Goal: Navigation & Orientation: Find specific page/section

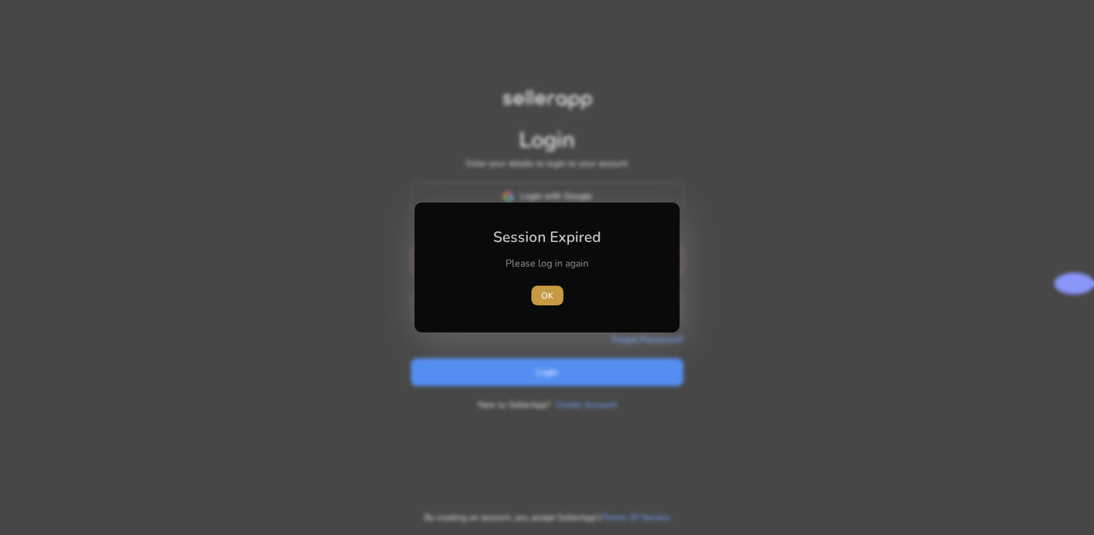
click at [546, 297] on span "OK" at bounding box center [547, 295] width 12 height 13
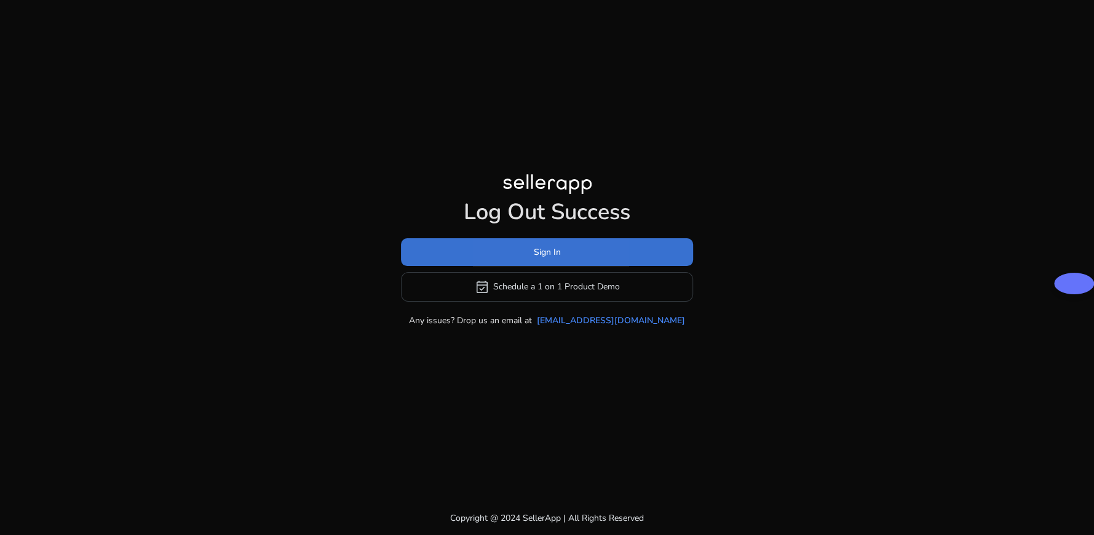
click at [505, 254] on span at bounding box center [547, 252] width 292 height 30
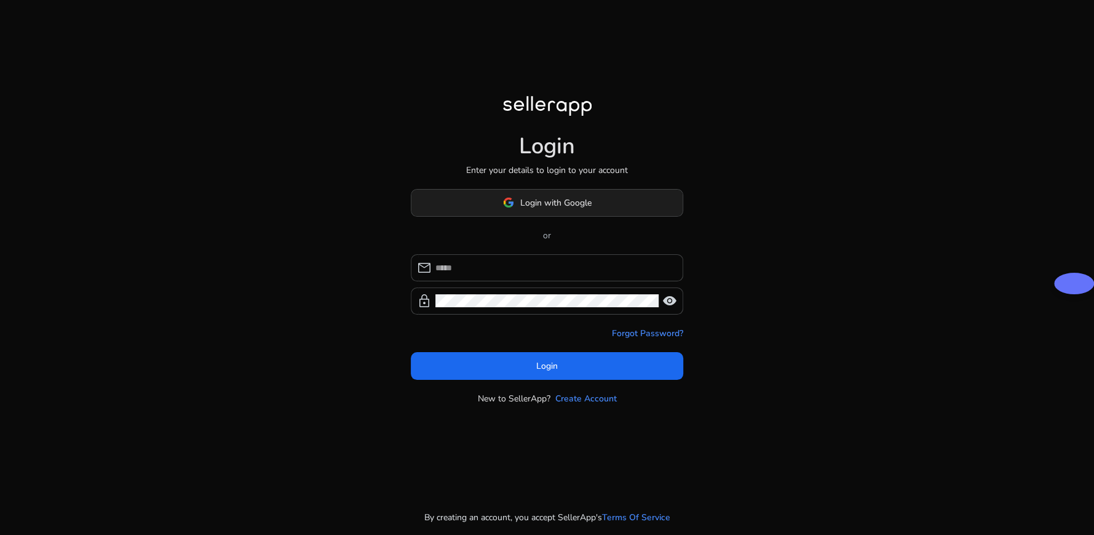
click at [523, 191] on span at bounding box center [546, 203] width 271 height 30
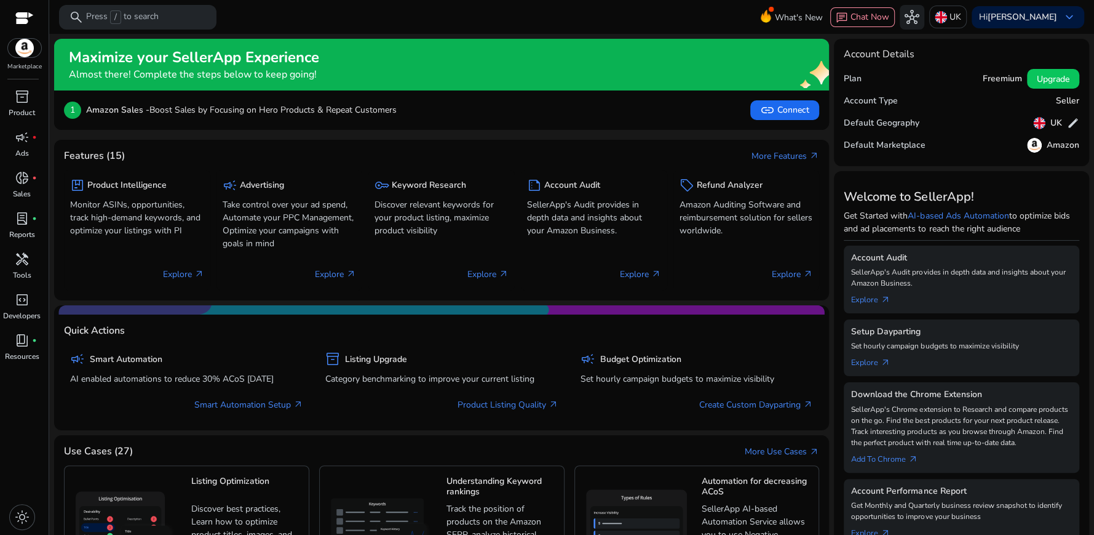
click at [124, 108] on b "Amazon Sales -" at bounding box center [117, 110] width 63 height 12
click at [17, 185] on span "donut_small" at bounding box center [22, 177] width 15 height 15
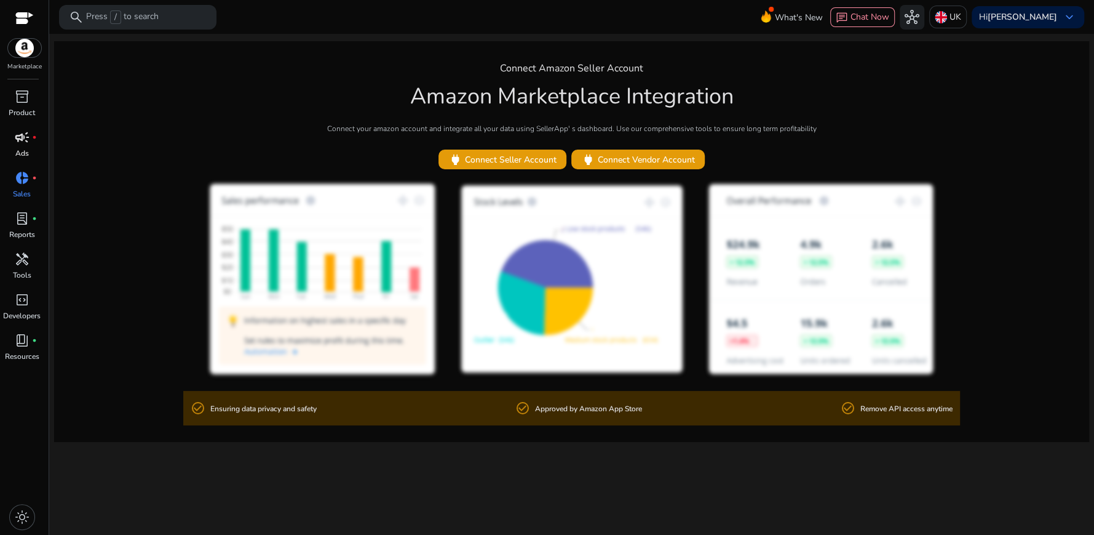
click at [23, 130] on span "campaign" at bounding box center [22, 137] width 15 height 15
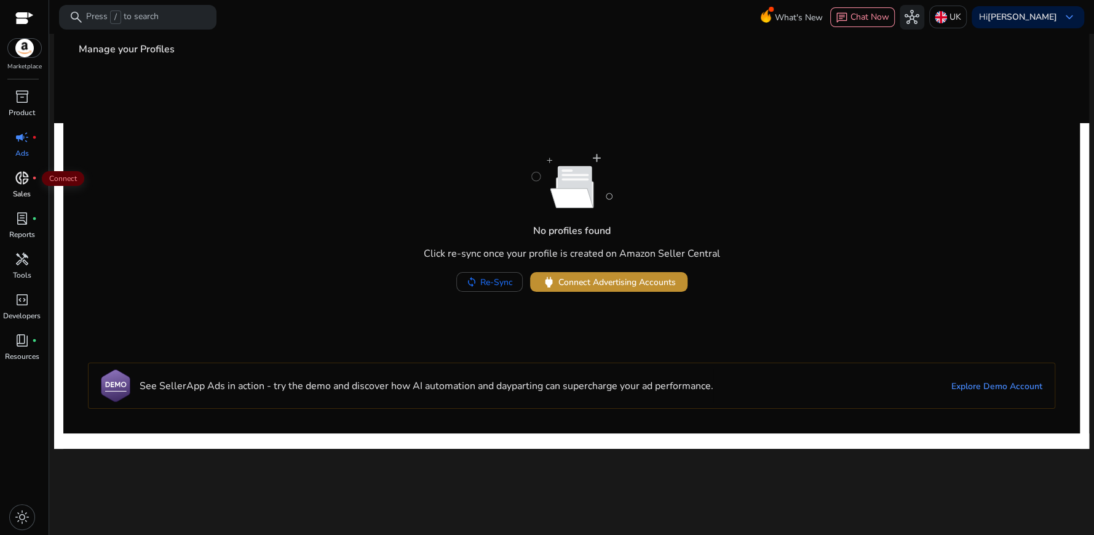
click at [595, 282] on span "Connect Advertising Accounts" at bounding box center [616, 282] width 117 height 13
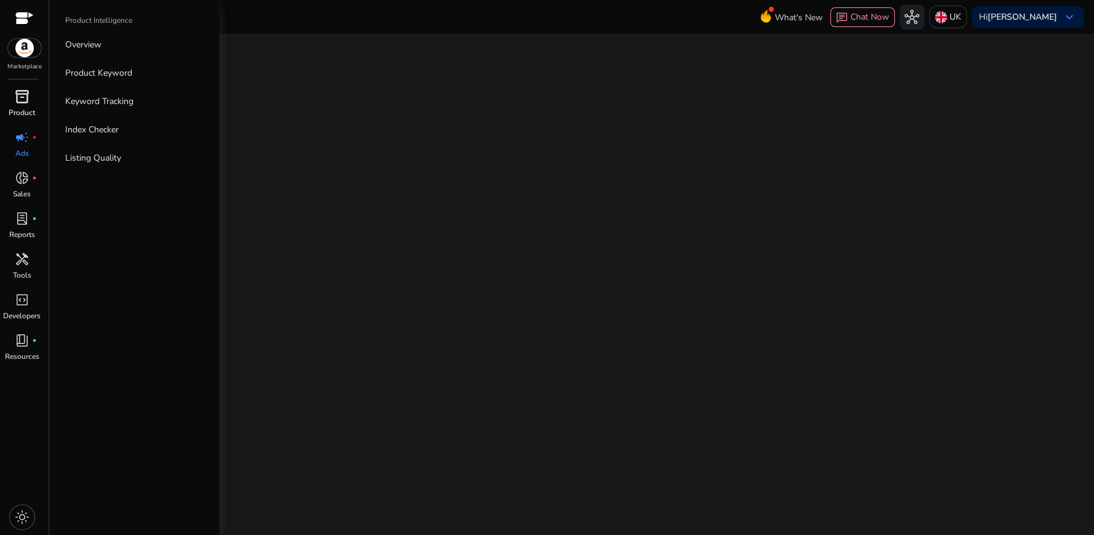
click at [21, 103] on span "inventory_2" at bounding box center [22, 96] width 15 height 15
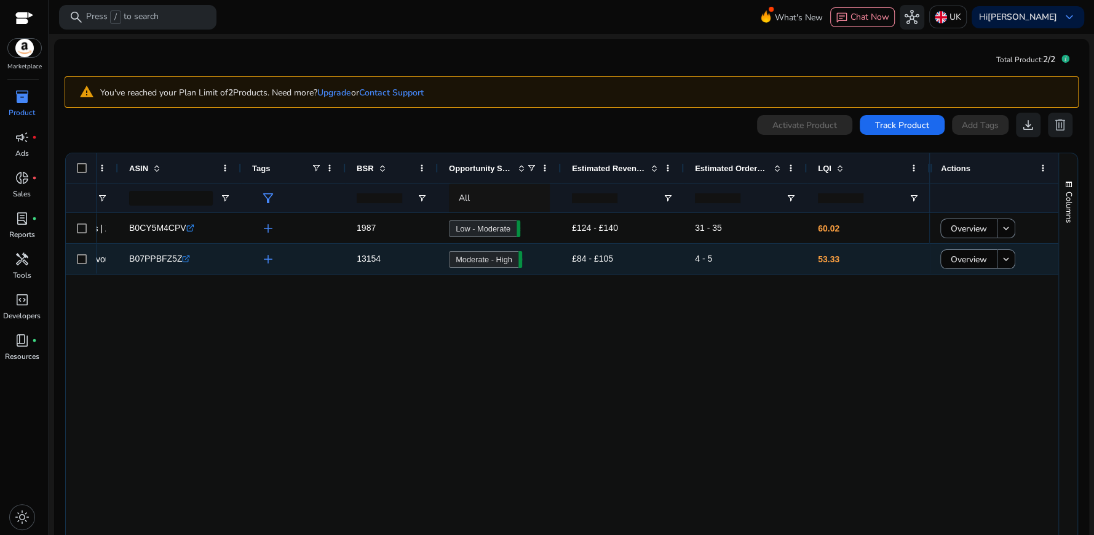
scroll to position [0, 344]
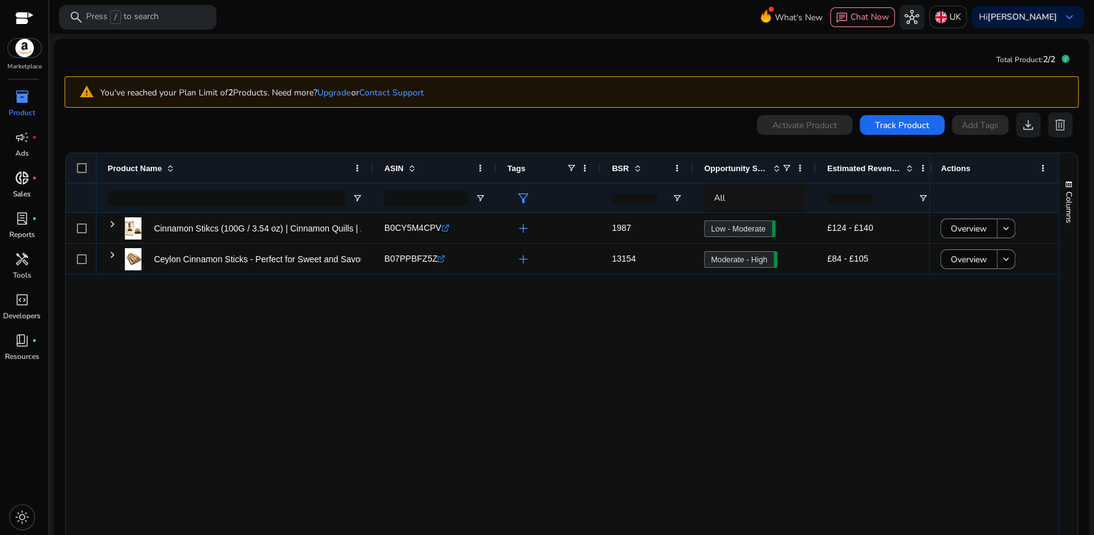
click at [16, 174] on span "donut_small" at bounding box center [22, 177] width 15 height 15
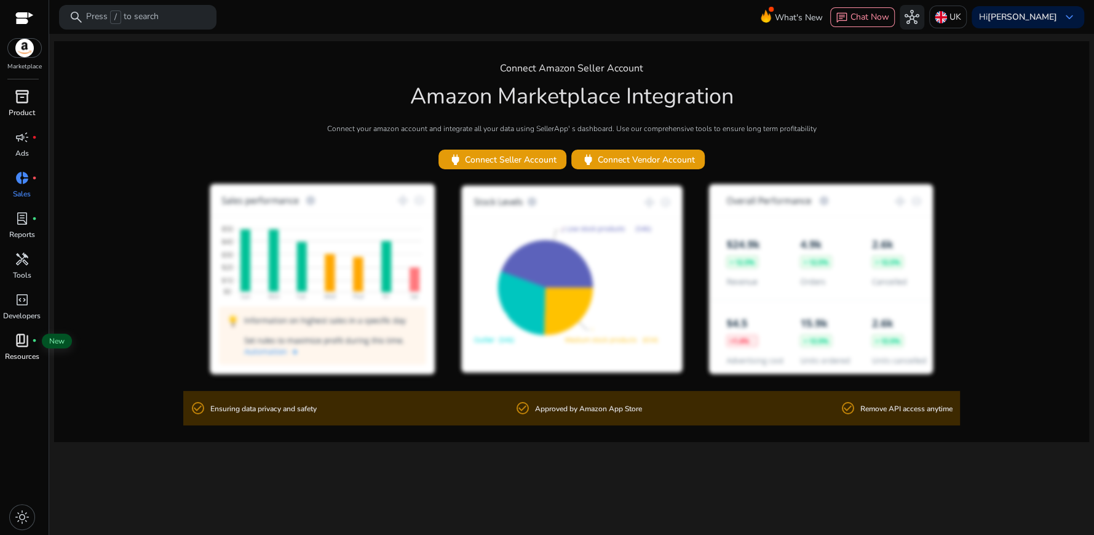
click at [27, 347] on span "book_4" at bounding box center [22, 340] width 15 height 15
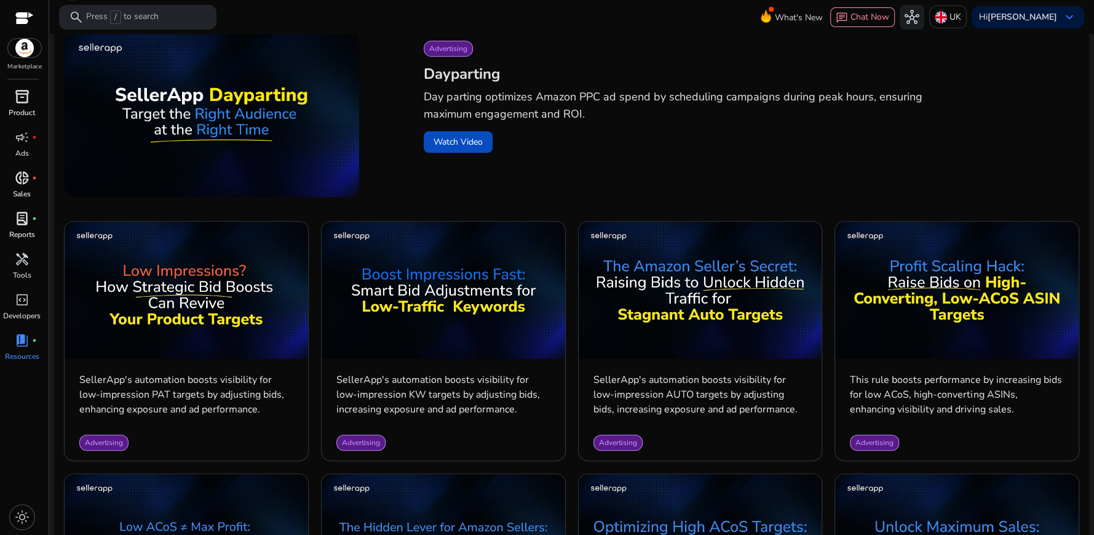
click at [37, 221] on div "lab_profile fiber_manual_record" at bounding box center [22, 219] width 34 height 20
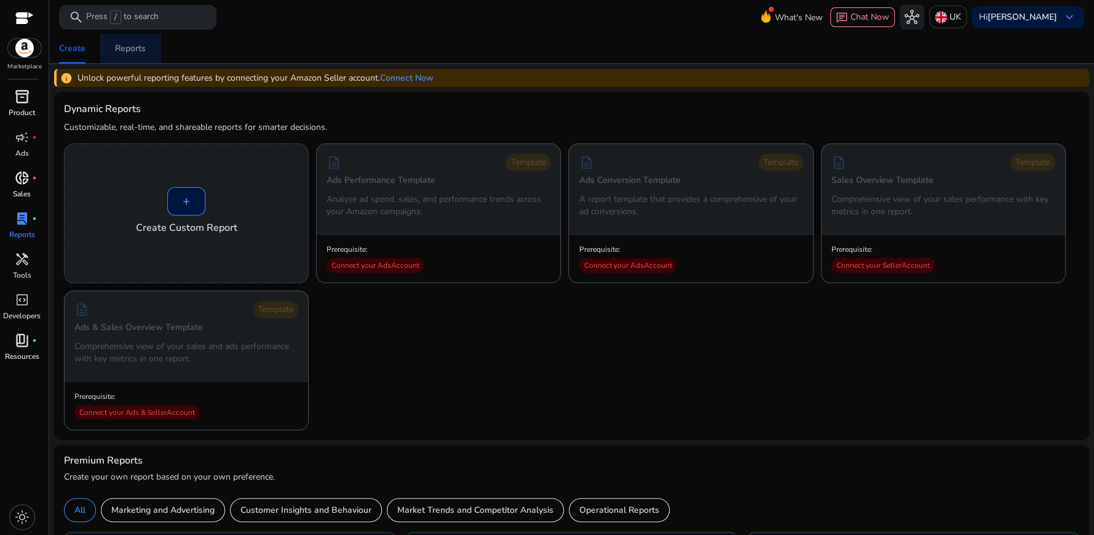
click at [135, 49] on div "Reports" at bounding box center [130, 48] width 31 height 9
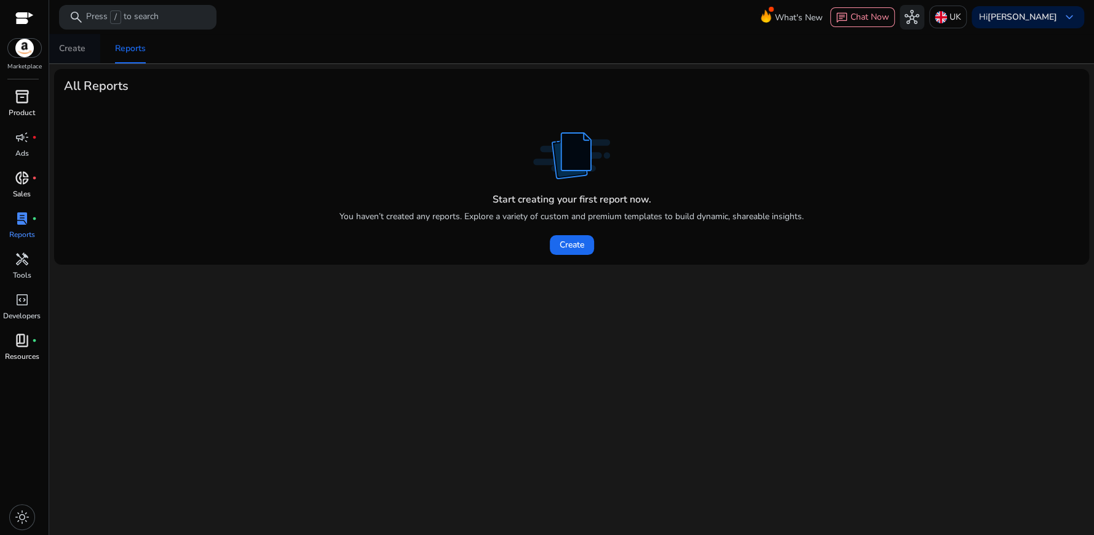
click at [71, 47] on div "Create" at bounding box center [72, 48] width 26 height 9
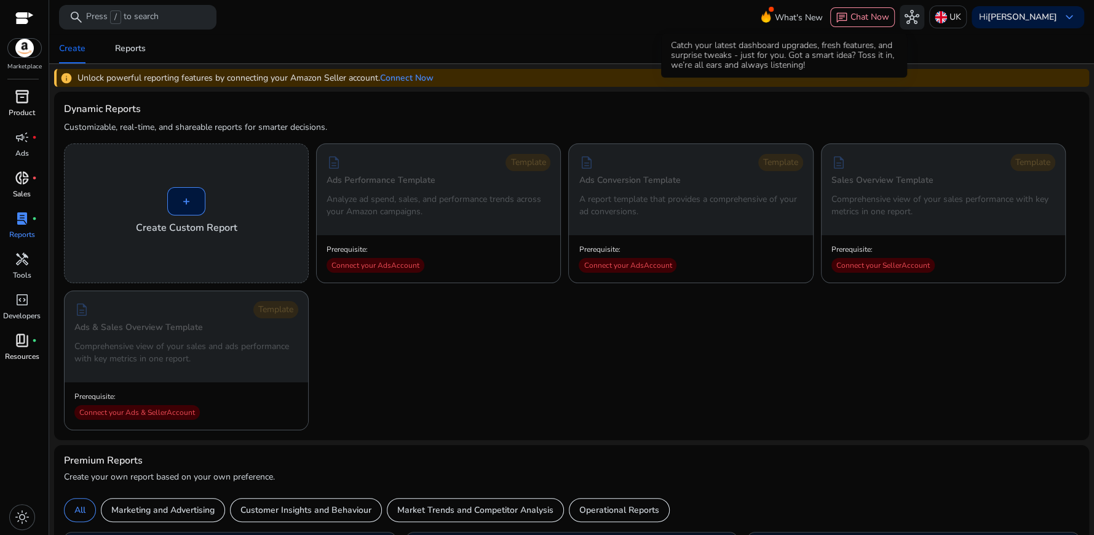
click at [775, 17] on span "What's New" at bounding box center [799, 18] width 48 height 22
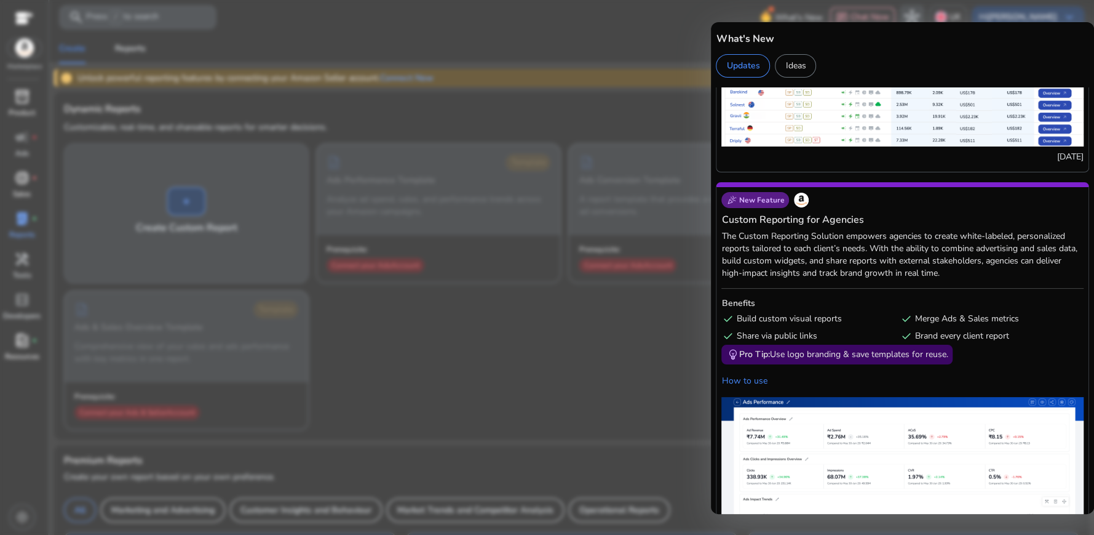
click at [677, 12] on div at bounding box center [547, 267] width 1094 height 535
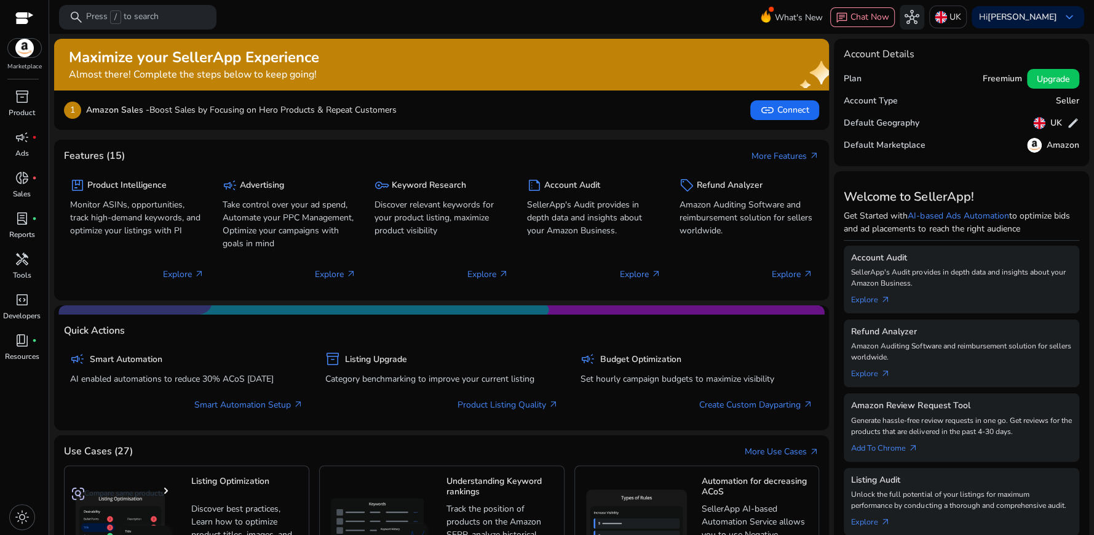
click at [216, 305] on mat-card "Quick Actions campaign Smart Automation AI enabled automations to reduce 30% AC…" at bounding box center [441, 367] width 775 height 125
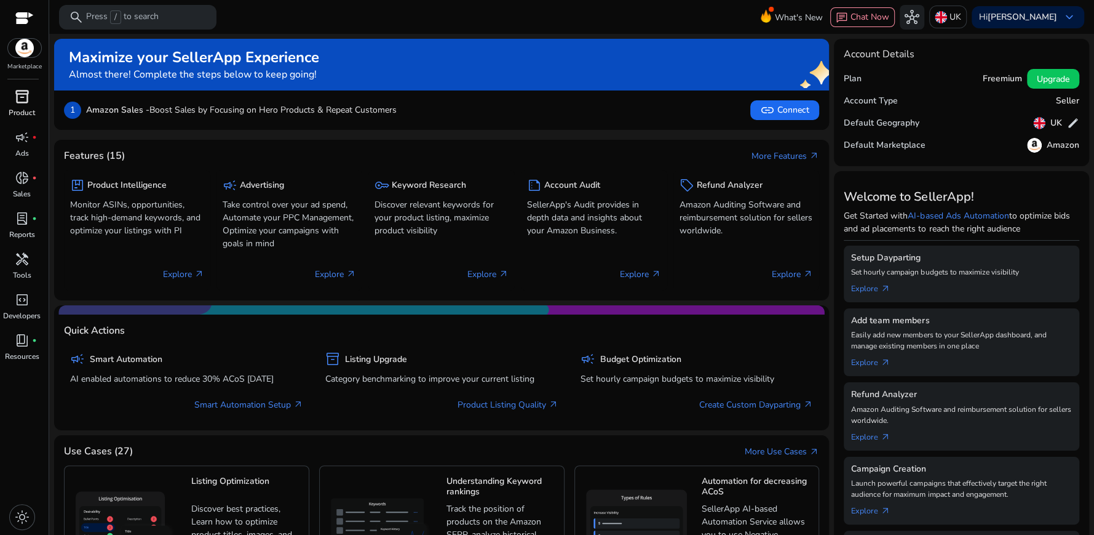
scroll to position [1, 0]
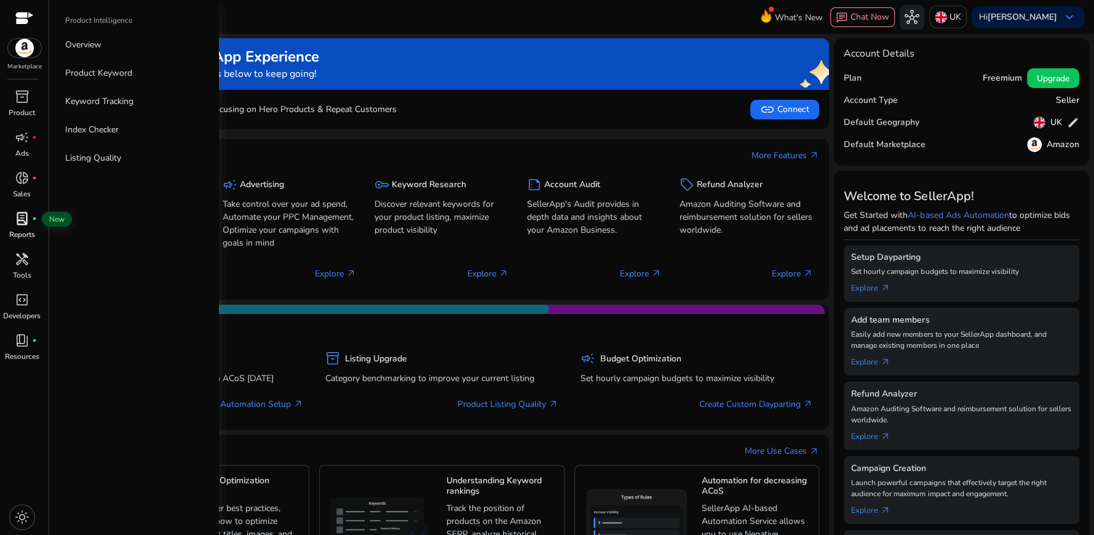
click at [28, 225] on span "lab_profile" at bounding box center [22, 218] width 15 height 15
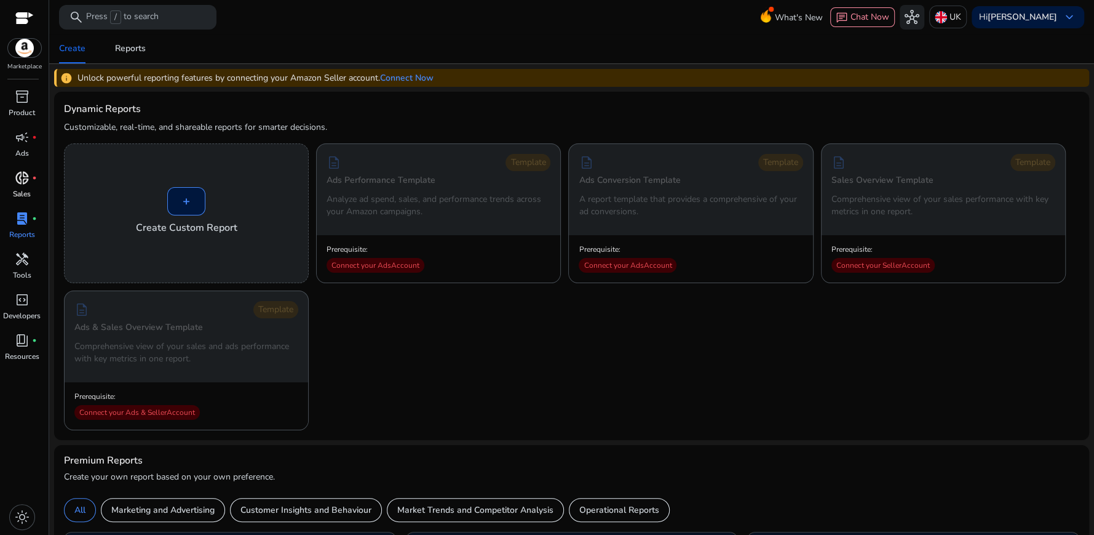
click at [25, 177] on span "donut_small" at bounding box center [22, 177] width 15 height 15
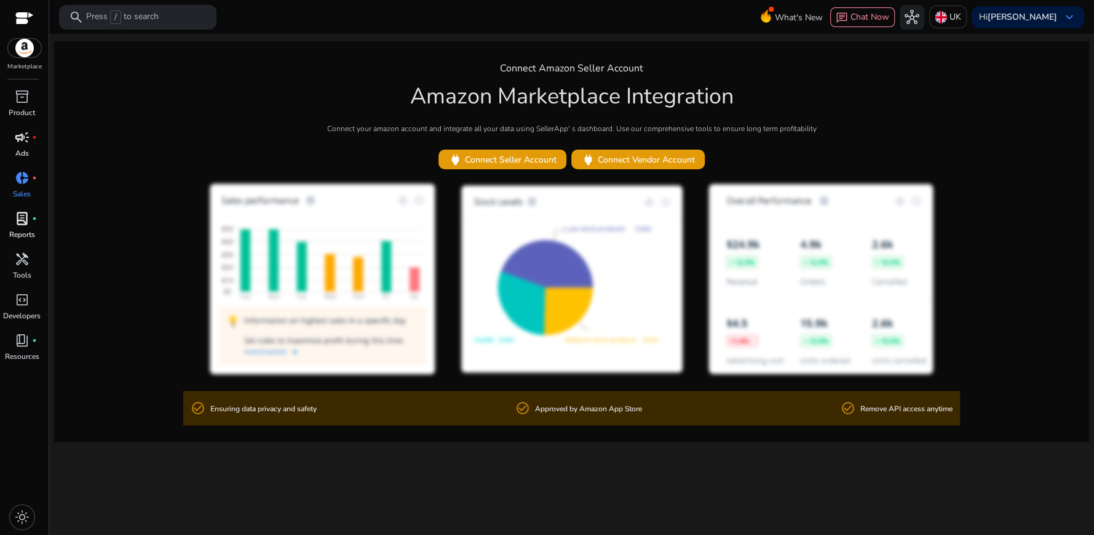
click at [20, 148] on p "Ads" at bounding box center [22, 153] width 14 height 11
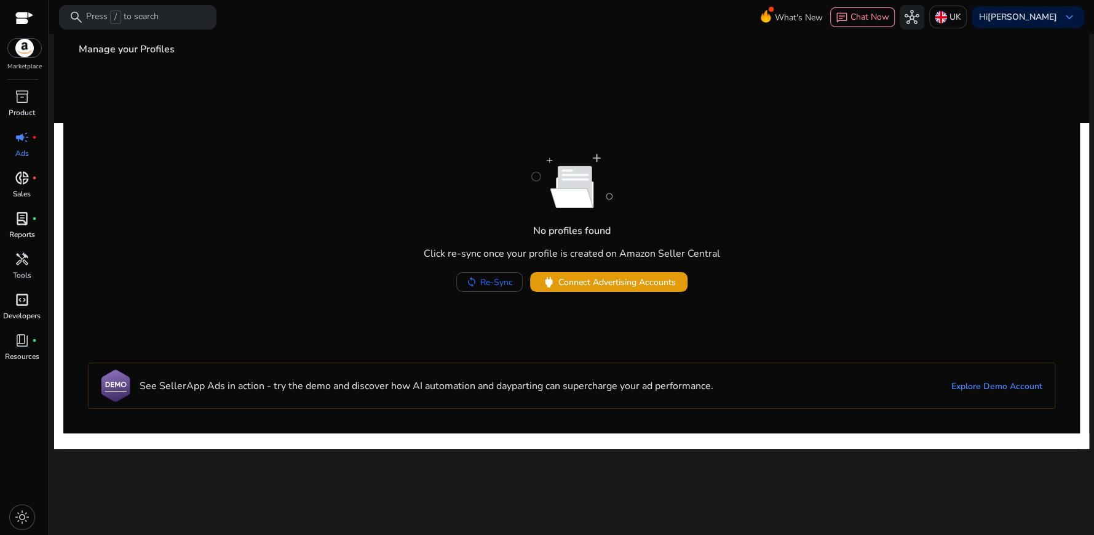
click at [21, 310] on p "Developers" at bounding box center [22, 315] width 38 height 11
